Goal: Task Accomplishment & Management: Manage account settings

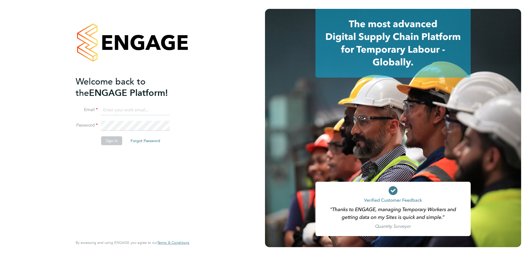
type input "[PERSON_NAME][EMAIL_ADDRESS][PERSON_NAME][DOMAIN_NAME]"
click at [157, 109] on input "naomi.mutter@vistry.co.uk" at bounding box center [135, 110] width 68 height 10
click at [107, 140] on button "Sign In" at bounding box center [111, 140] width 21 height 9
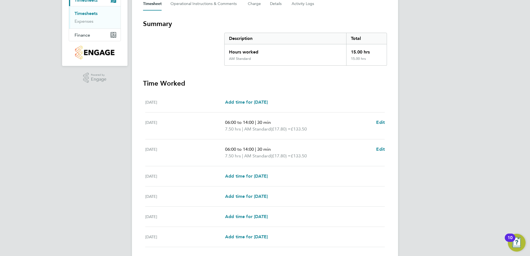
scroll to position [124, 0]
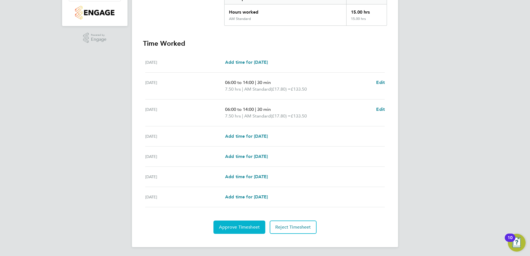
click at [253, 223] on button "Approve Timesheet" at bounding box center [239, 226] width 52 height 13
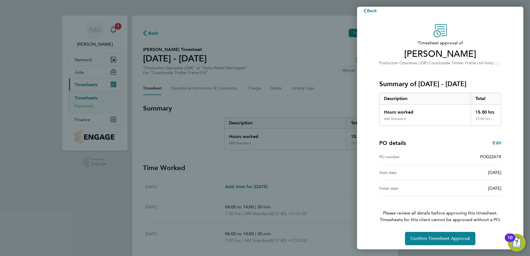
scroll to position [9, 0]
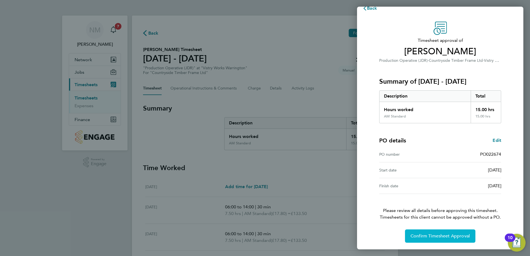
click at [449, 234] on span "Confirm Timesheet Approval" at bounding box center [439, 236] width 59 height 6
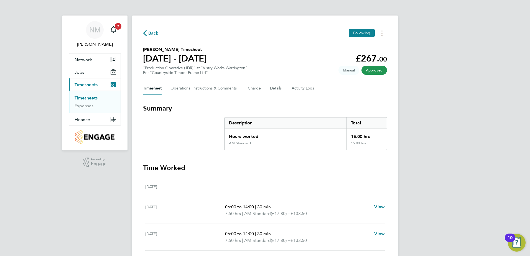
click at [147, 32] on span "Back" at bounding box center [151, 32] width 16 height 5
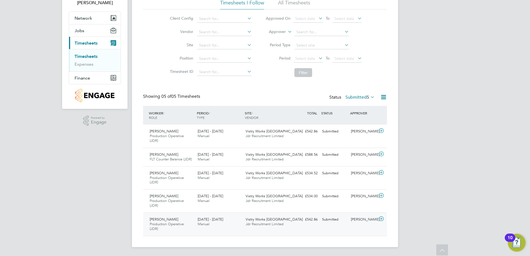
click at [358, 217] on div "[PERSON_NAME]" at bounding box center [362, 219] width 29 height 9
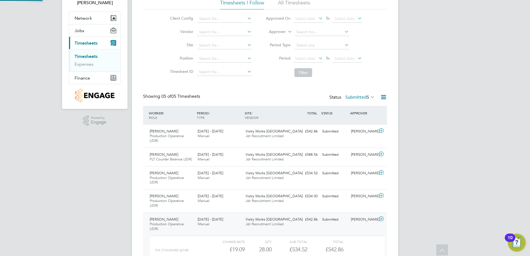
scroll to position [3, 3]
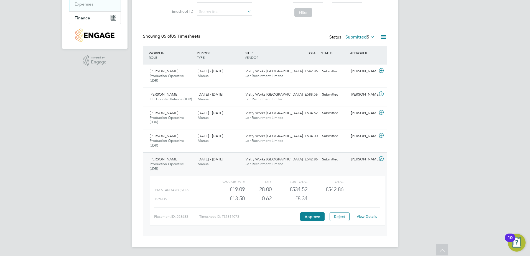
click at [366, 216] on link "View Details" at bounding box center [366, 216] width 20 height 5
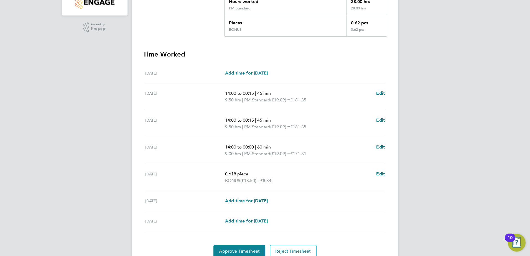
scroll to position [159, 0]
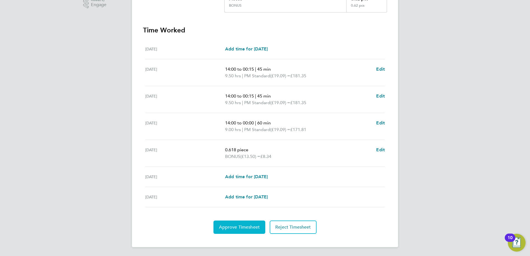
click at [246, 223] on button "Approve Timesheet" at bounding box center [239, 226] width 52 height 13
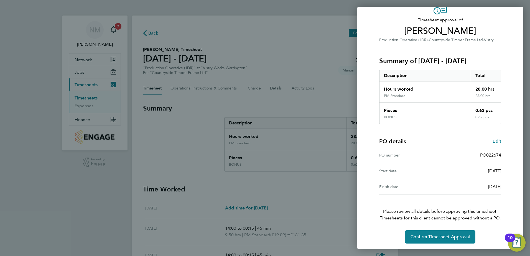
scroll to position [31, 0]
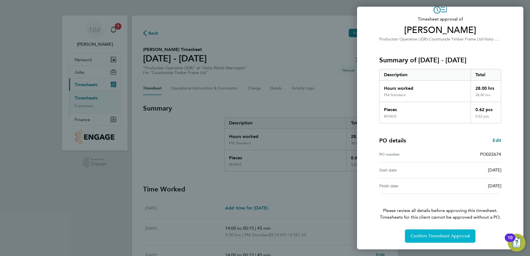
click at [434, 238] on span "Confirm Timesheet Approval" at bounding box center [439, 236] width 59 height 6
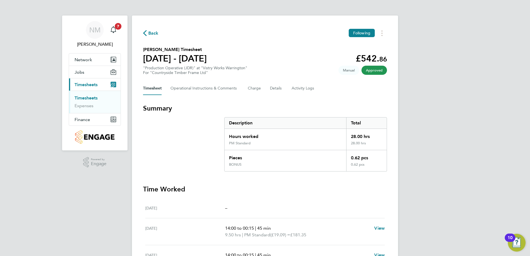
click at [148, 32] on span "Back" at bounding box center [153, 33] width 10 height 7
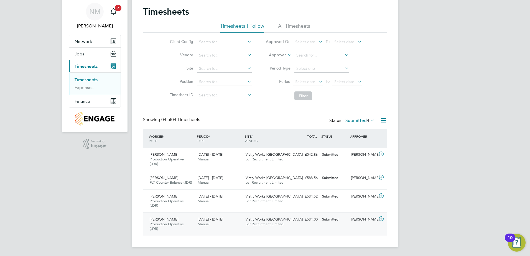
click at [360, 217] on div "[PERSON_NAME]" at bounding box center [362, 219] width 29 height 9
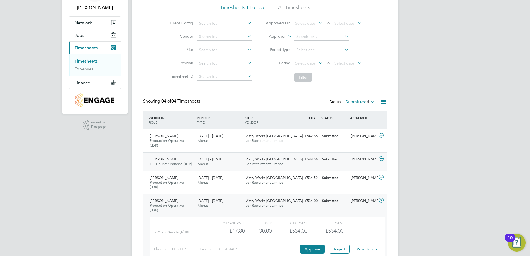
scroll to position [46, 0]
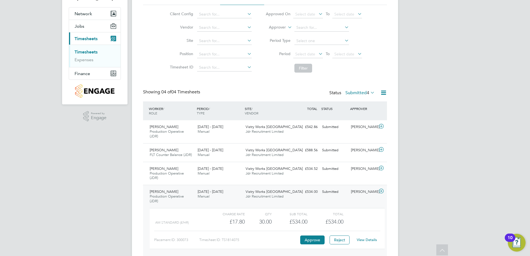
click at [369, 238] on link "View Details" at bounding box center [366, 239] width 20 height 5
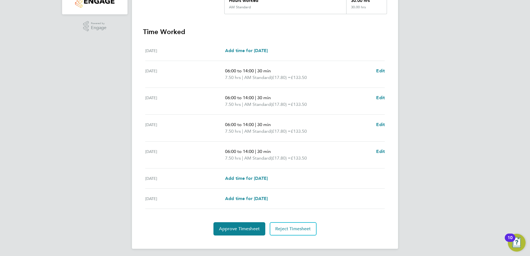
scroll to position [138, 0]
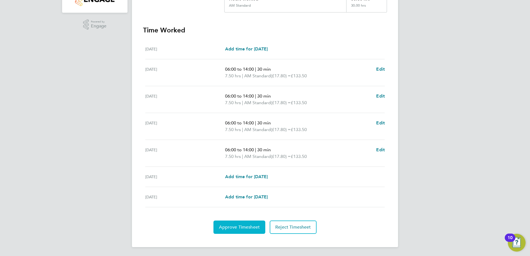
click at [238, 227] on span "Approve Timesheet" at bounding box center [239, 227] width 41 height 6
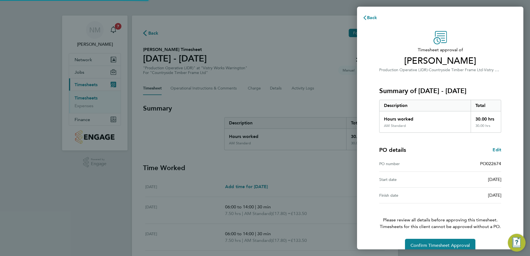
scroll to position [9, 0]
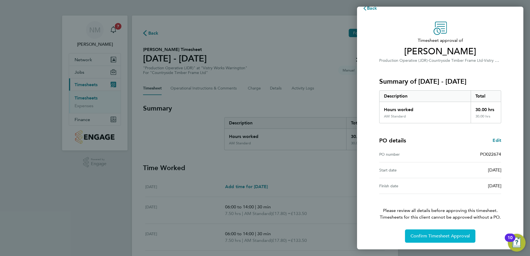
click at [436, 235] on span "Confirm Timesheet Approval" at bounding box center [439, 236] width 59 height 6
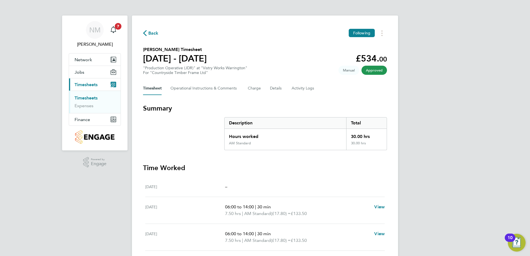
click at [149, 34] on span "Back" at bounding box center [153, 33] width 10 height 7
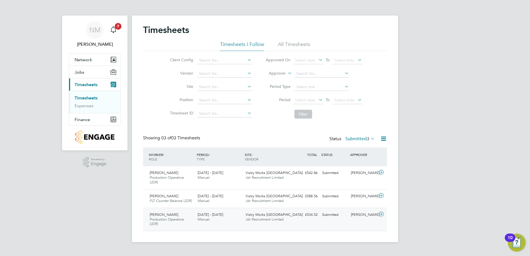
click at [363, 212] on div "[PERSON_NAME]" at bounding box center [362, 214] width 29 height 9
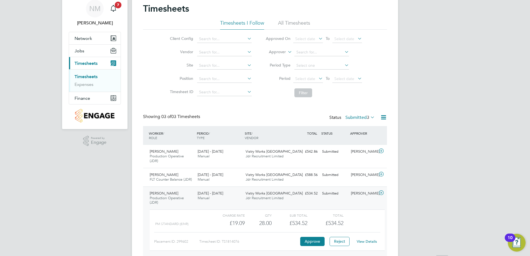
scroll to position [46, 0]
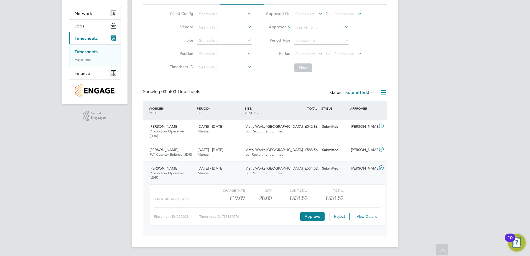
click at [369, 216] on link "View Details" at bounding box center [366, 216] width 20 height 5
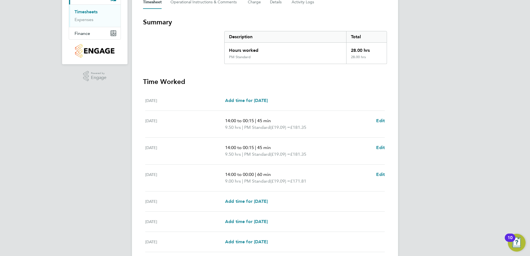
scroll to position [76, 0]
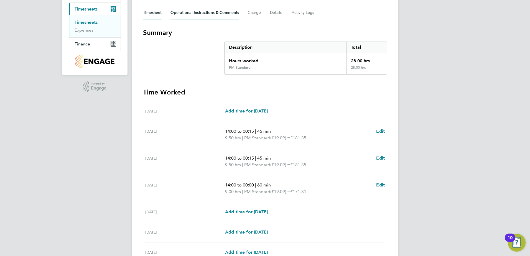
click at [194, 12] on Comments-tab "Operational Instructions & Comments" at bounding box center [204, 12] width 68 height 13
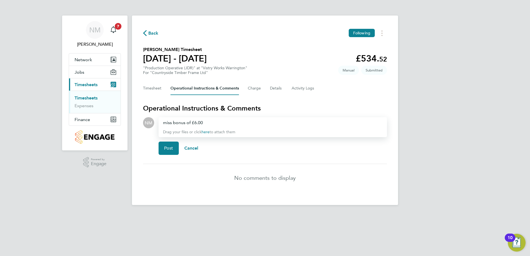
click at [171, 122] on div "miss bonus of £6.00" at bounding box center [272, 122] width 219 height 7
click at [170, 150] on span "Post" at bounding box center [168, 148] width 9 height 6
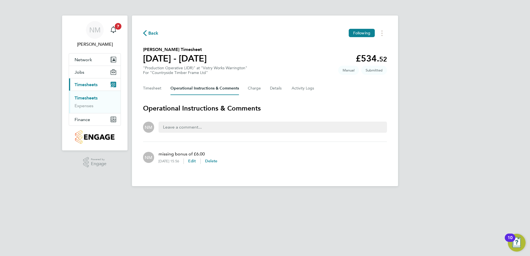
click at [152, 32] on span "Back" at bounding box center [153, 33] width 10 height 7
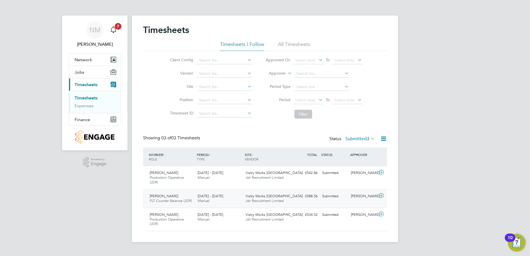
click at [356, 194] on div "[PERSON_NAME]" at bounding box center [362, 196] width 29 height 9
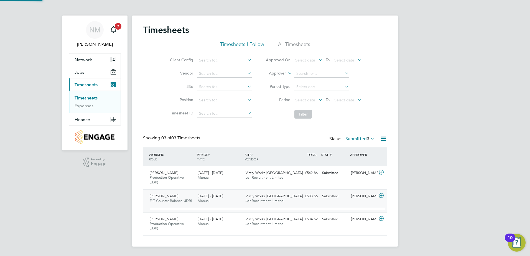
scroll to position [9, 54]
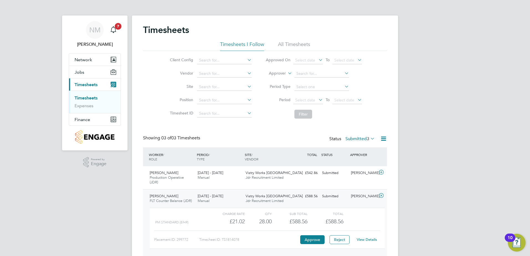
click at [361, 239] on link "View Details" at bounding box center [366, 239] width 20 height 5
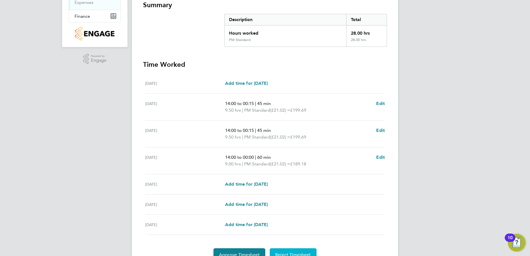
scroll to position [131, 0]
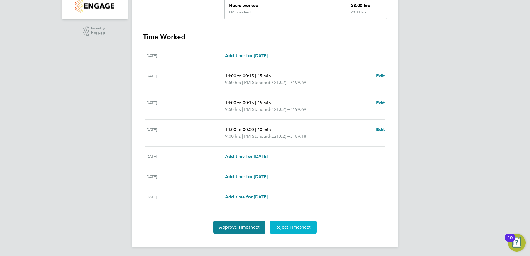
click at [296, 225] on span "Reject Timesheet" at bounding box center [293, 227] width 36 height 6
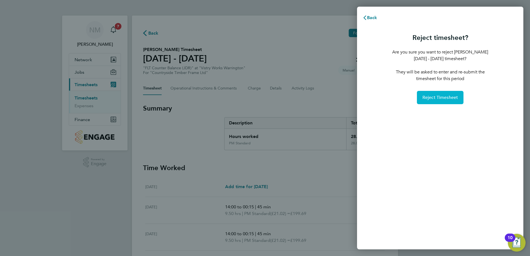
click at [447, 98] on span "Reject Timesheet" at bounding box center [440, 98] width 36 height 6
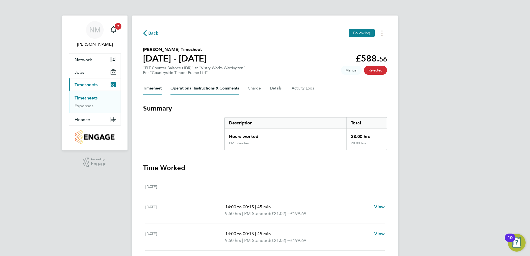
click at [212, 89] on Comments-tab "Operational Instructions & Comments" at bounding box center [204, 88] width 68 height 13
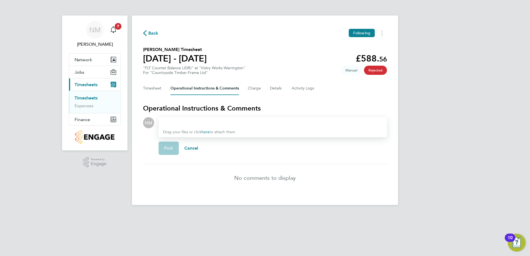
drag, startPoint x: 193, startPoint y: 123, endPoint x: 191, endPoint y: 119, distance: 4.5
click at [192, 121] on div at bounding box center [272, 122] width 219 height 7
click at [166, 148] on span "Post" at bounding box center [168, 148] width 9 height 6
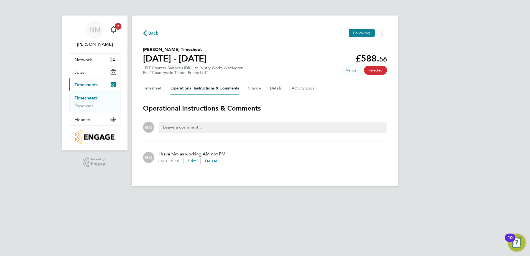
click at [153, 32] on span "Back" at bounding box center [153, 33] width 10 height 7
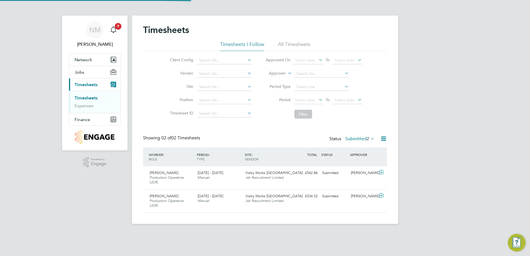
scroll to position [14, 48]
click at [371, 173] on div "[PERSON_NAME]" at bounding box center [362, 172] width 29 height 9
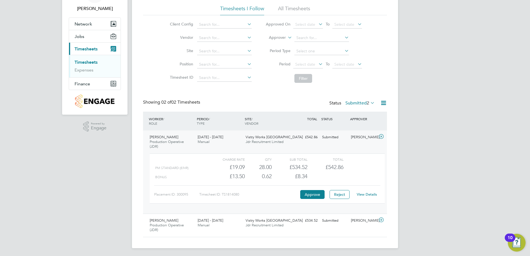
scroll to position [37, 0]
click at [368, 194] on link "View Details" at bounding box center [366, 193] width 20 height 5
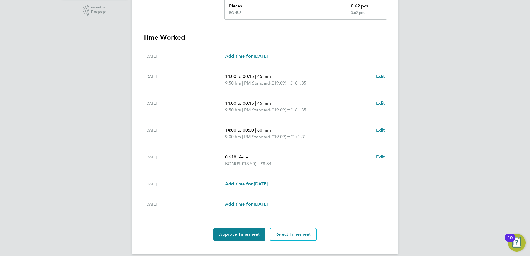
scroll to position [159, 0]
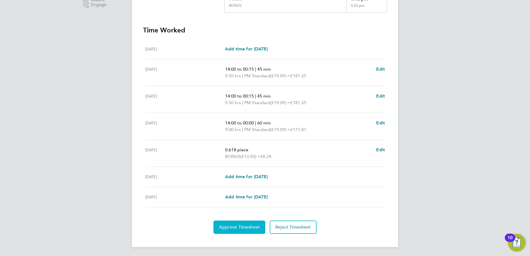
click at [251, 223] on button "Approve Timesheet" at bounding box center [239, 226] width 52 height 13
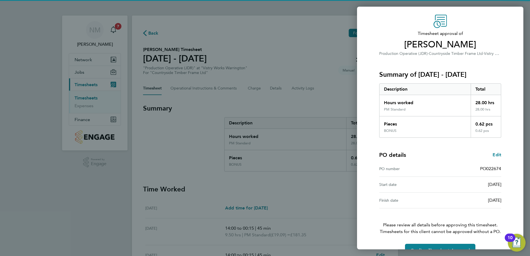
scroll to position [31, 0]
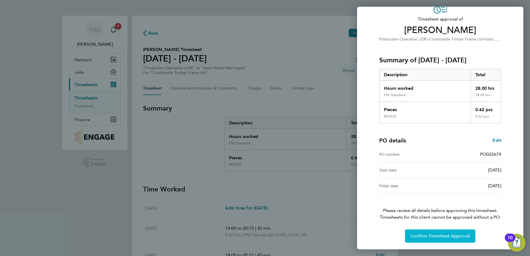
click at [436, 238] on span "Confirm Timesheet Approval" at bounding box center [439, 236] width 59 height 6
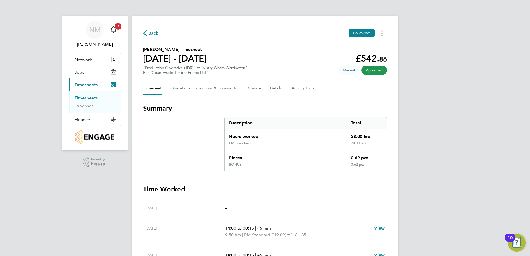
click at [148, 27] on div "Back Following [PERSON_NAME] Timesheet [DATE] - [DATE] £542. 86 "Production Ope…" at bounding box center [265, 211] width 266 height 391
click at [150, 36] on span "Back" at bounding box center [153, 33] width 10 height 7
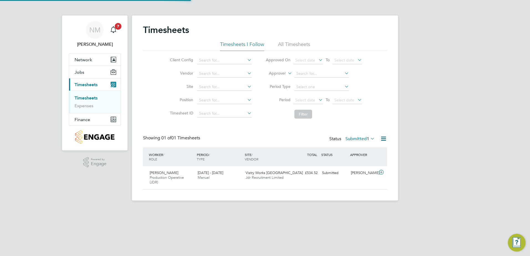
scroll to position [14, 48]
